Goal: Obtain resource: Download file/media

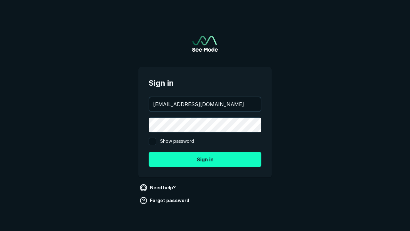
click at [205, 159] on button "Sign in" at bounding box center [205, 159] width 113 height 15
